Goal: Information Seeking & Learning: Learn about a topic

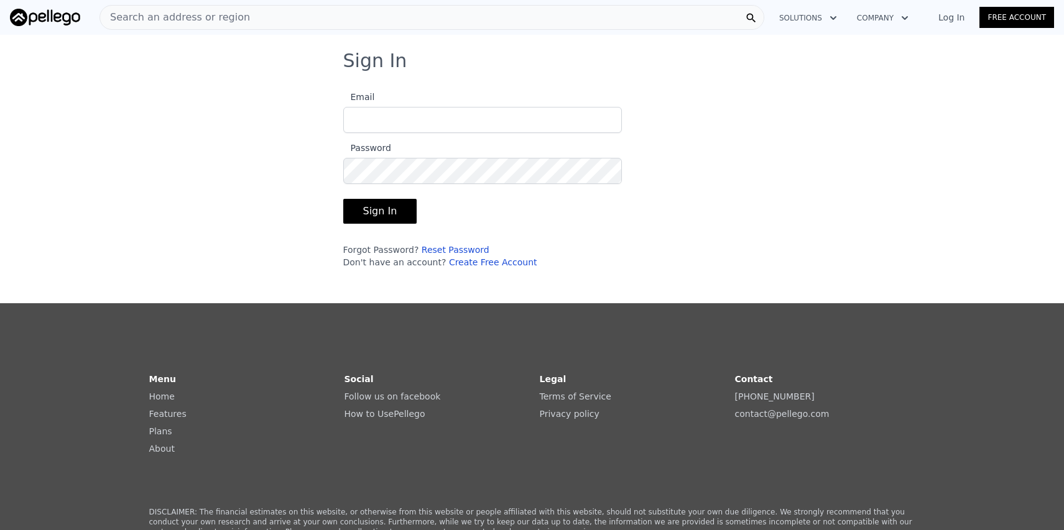
type input "[DOMAIN_NAME][EMAIL_ADDRESS][DOMAIN_NAME]"
click at [382, 211] on button "Sign In" at bounding box center [380, 211] width 74 height 25
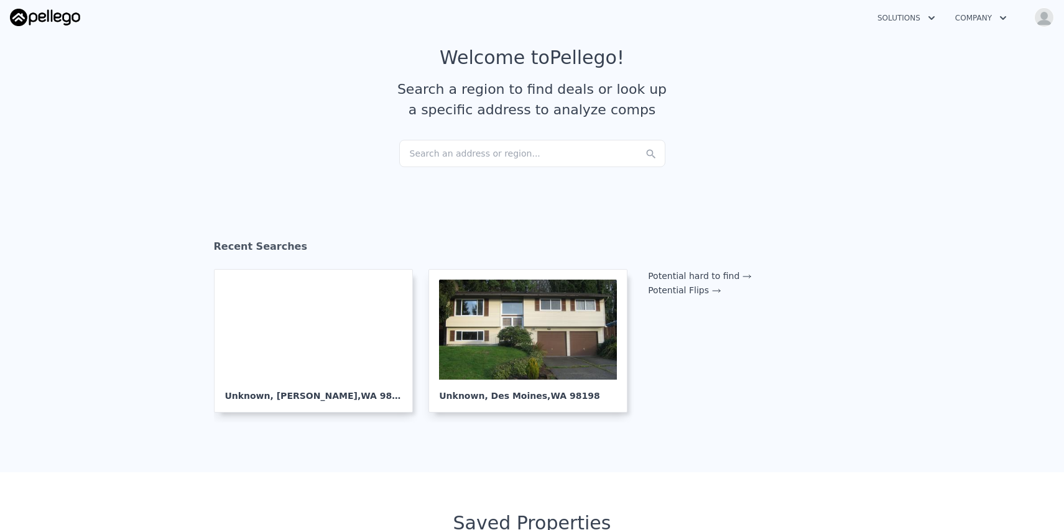
scroll to position [62, 0]
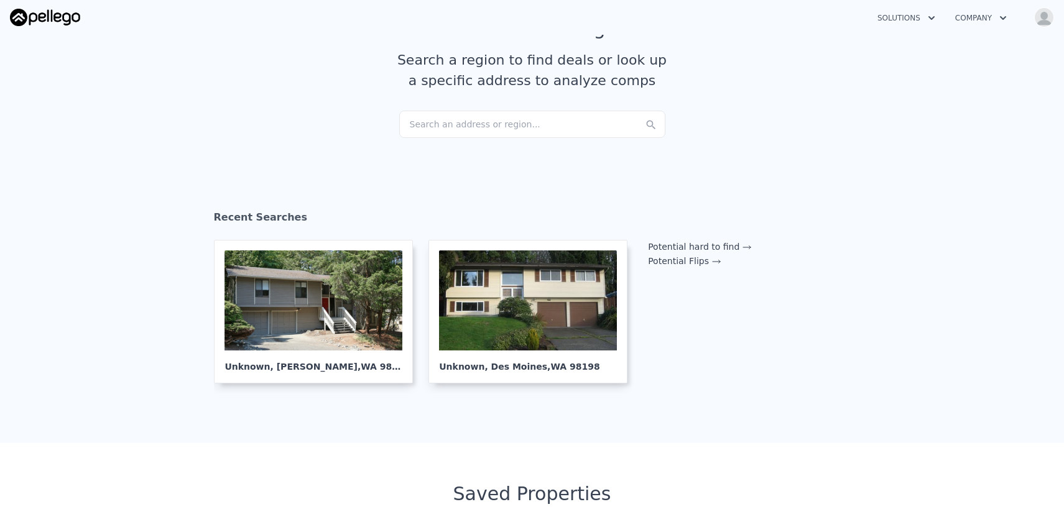
click at [459, 119] on div "Search an address or region..." at bounding box center [532, 124] width 266 height 27
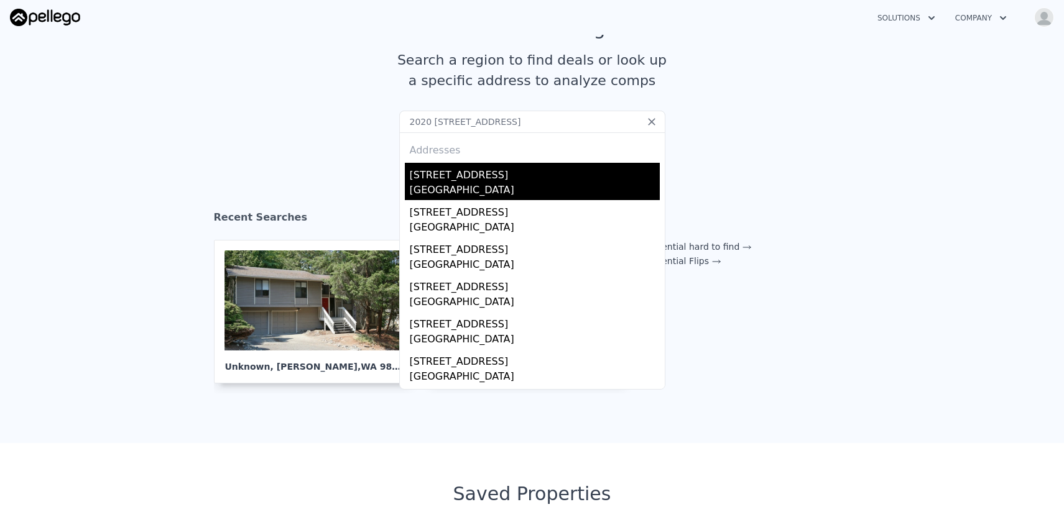
type input "2020 [STREET_ADDRESS]"
click at [471, 178] on div "[STREET_ADDRESS]" at bounding box center [535, 173] width 250 height 20
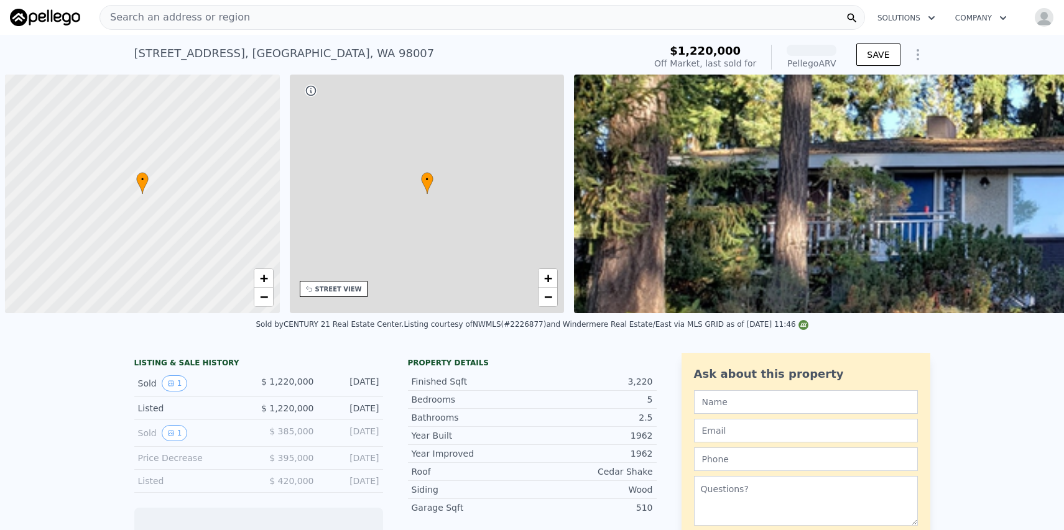
scroll to position [0, 5]
